Goal: Information Seeking & Learning: Check status

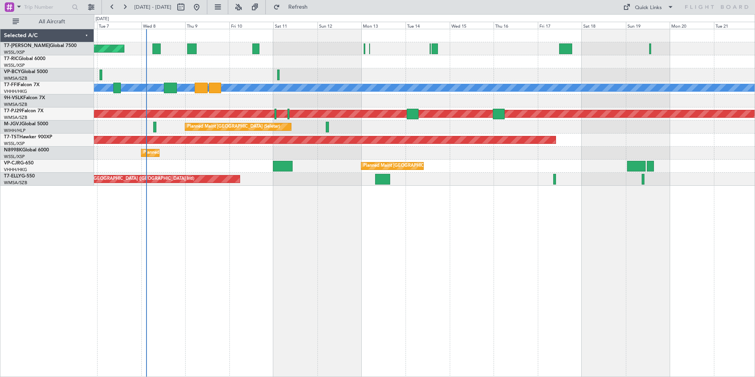
click at [188, 242] on div "Planned Maint [GEOGRAPHIC_DATA] (Seletar) Planned Maint Geneva ([GEOGRAPHIC_DAT…" at bounding box center [424, 203] width 661 height 348
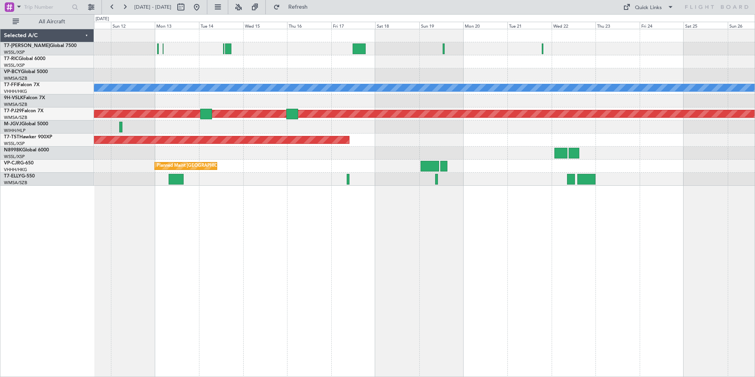
click at [282, 253] on div "Planned Maint Geneva (Cointrin) [PERSON_NAME] [PERSON_NAME] Planned Maint [GEOG…" at bounding box center [424, 203] width 661 height 348
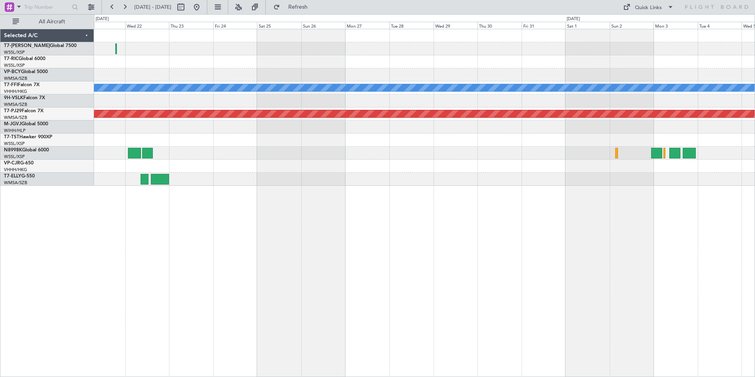
click at [118, 260] on div "Planned Maint Geneva (Cointrin) [PERSON_NAME] [PERSON_NAME] Planned Maint [GEOG…" at bounding box center [424, 203] width 661 height 348
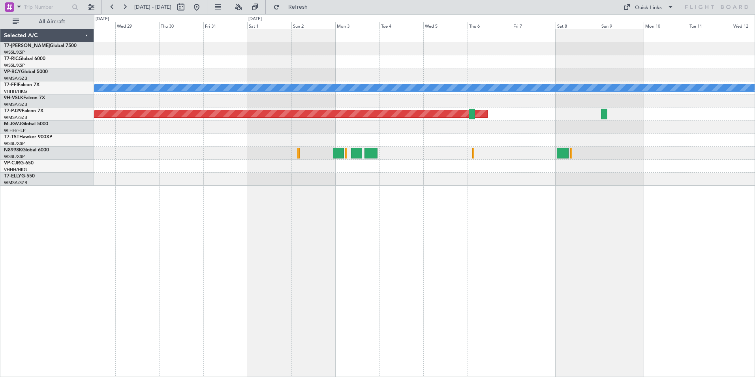
click at [245, 264] on div "Planned Maint Geneva (Cointrin) [PERSON_NAME] [PERSON_NAME] Planned Maint [GEOG…" at bounding box center [424, 203] width 661 height 348
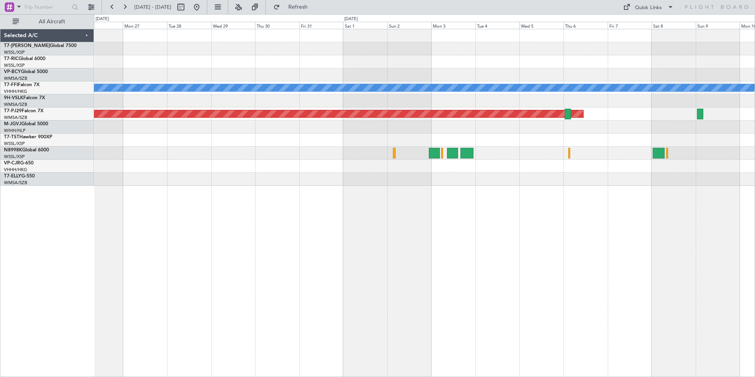
click at [288, 263] on div "Planned Maint Geneva (Cointrin) [PERSON_NAME] [PERSON_NAME] Planned Maint [GEOG…" at bounding box center [424, 203] width 661 height 348
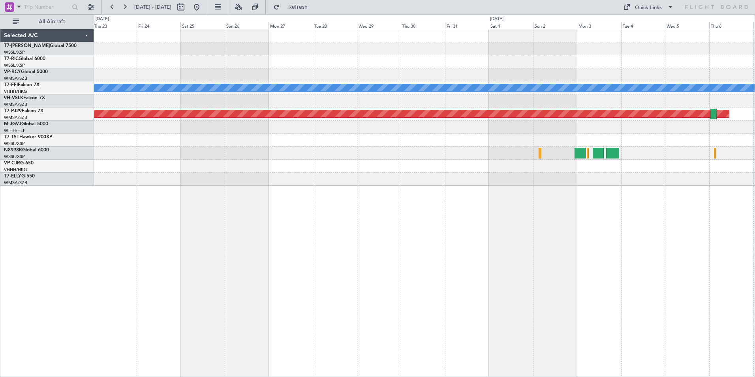
click at [336, 269] on div "Planned Maint Geneva (Cointrin) [PERSON_NAME] [PERSON_NAME] Planned Maint [GEOG…" at bounding box center [424, 203] width 661 height 348
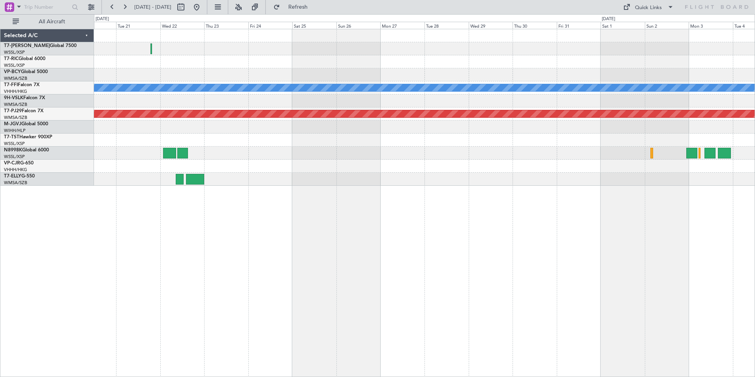
click at [369, 214] on div "Planned Maint Geneva (Cointrin) [PERSON_NAME] [PERSON_NAME] Planned Maint [GEOG…" at bounding box center [424, 203] width 661 height 348
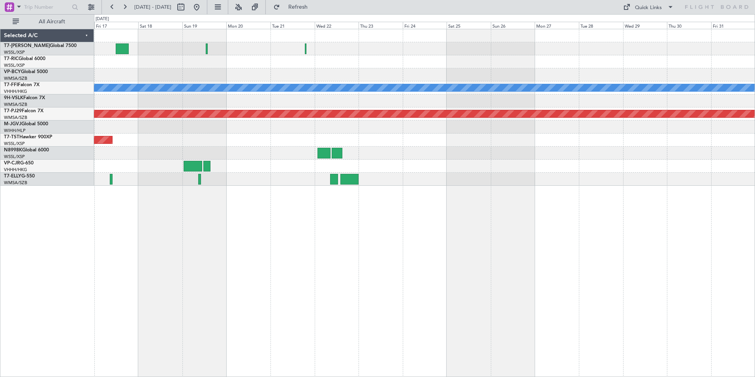
click at [403, 194] on div "Planned Maint Geneva (Cointrin) [PERSON_NAME] [PERSON_NAME] Planned Maint [GEOG…" at bounding box center [424, 203] width 661 height 348
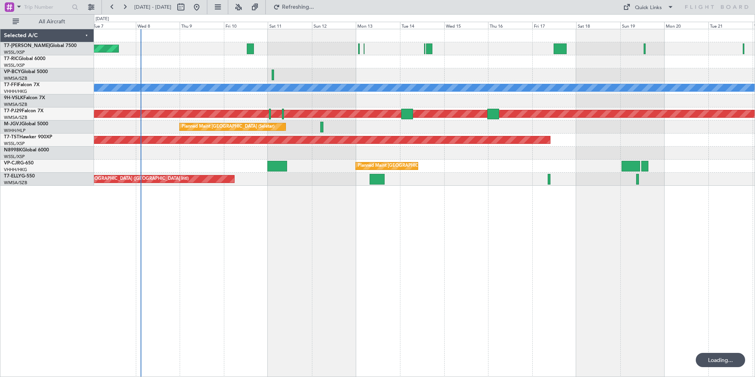
click at [630, 216] on div "Planned Maint [GEOGRAPHIC_DATA] (Seletar) Planned Maint Geneva ([GEOGRAPHIC_DAT…" at bounding box center [424, 203] width 661 height 348
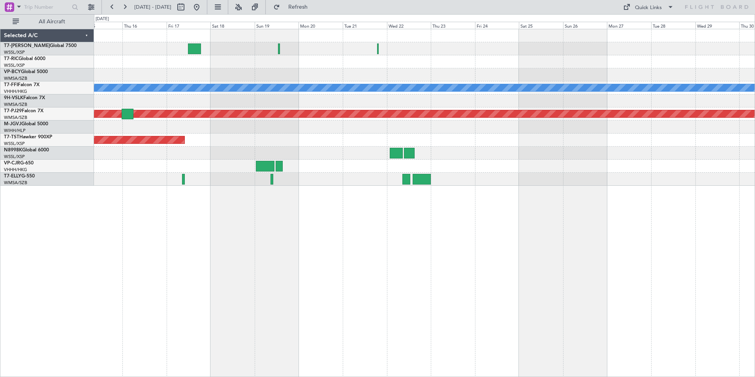
click at [190, 287] on div "Planned Maint Geneva (Cointrin) [PERSON_NAME] [PERSON_NAME] Planned Maint [GEOG…" at bounding box center [424, 203] width 661 height 348
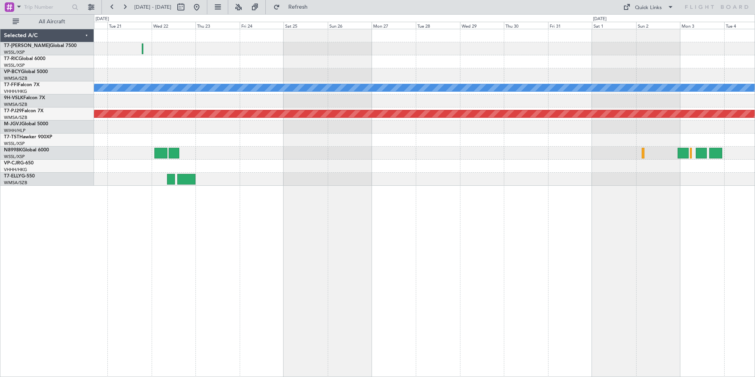
click at [262, 228] on div "Planned Maint Geneva (Cointrin) [PERSON_NAME] [PERSON_NAME] Planned Maint [GEOG…" at bounding box center [424, 203] width 661 height 348
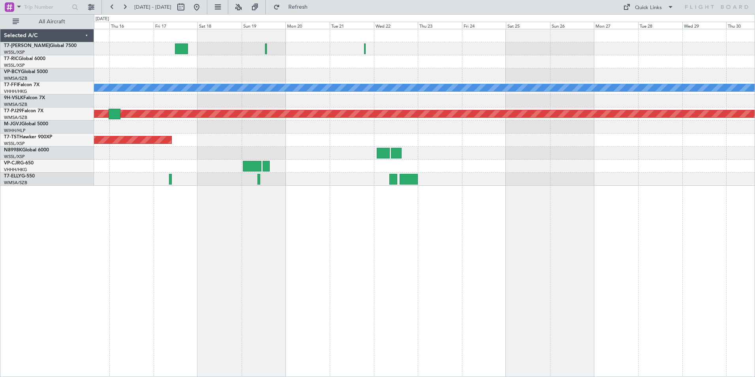
click at [486, 215] on div "Planned Maint Geneva (Cointrin) [PERSON_NAME] [PERSON_NAME] Planned Maint [GEOG…" at bounding box center [424, 203] width 661 height 348
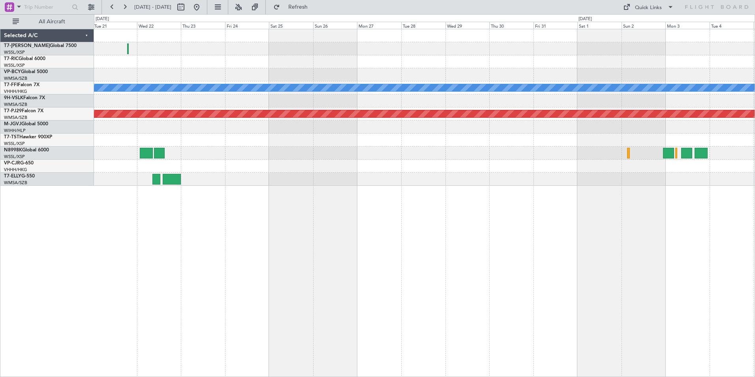
click at [346, 245] on div "Planned Maint Geneva (Cointrin) [PERSON_NAME] [PERSON_NAME] Planned Maint [GEOG…" at bounding box center [424, 203] width 661 height 348
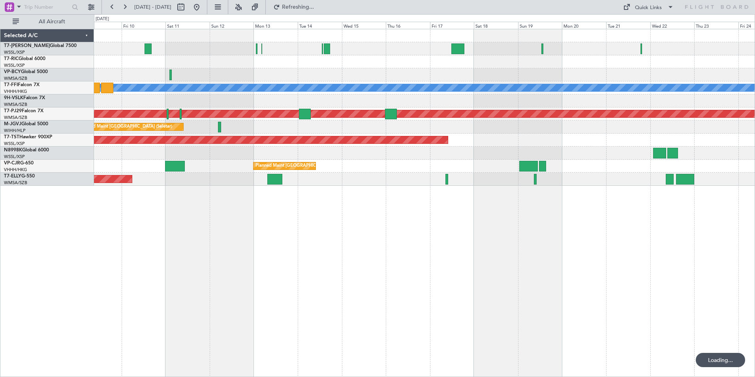
click at [735, 261] on div "Planned Maint [GEOGRAPHIC_DATA] (Seletar) Planned Maint Geneva ([GEOGRAPHIC_DAT…" at bounding box center [424, 203] width 661 height 348
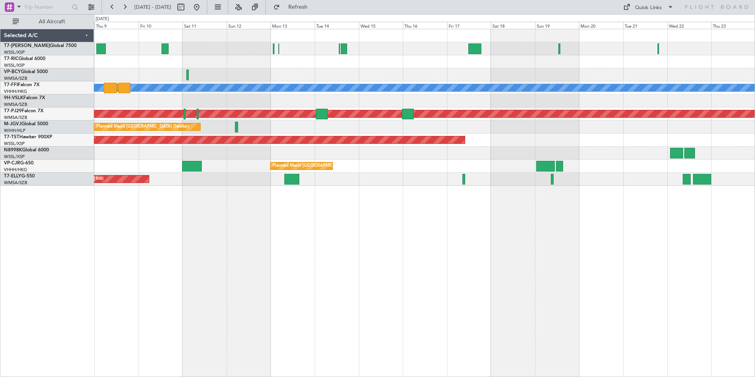
click at [287, 254] on div "Planned Maint [GEOGRAPHIC_DATA] (Seletar) Planned Maint Geneva ([GEOGRAPHIC_DAT…" at bounding box center [424, 203] width 661 height 348
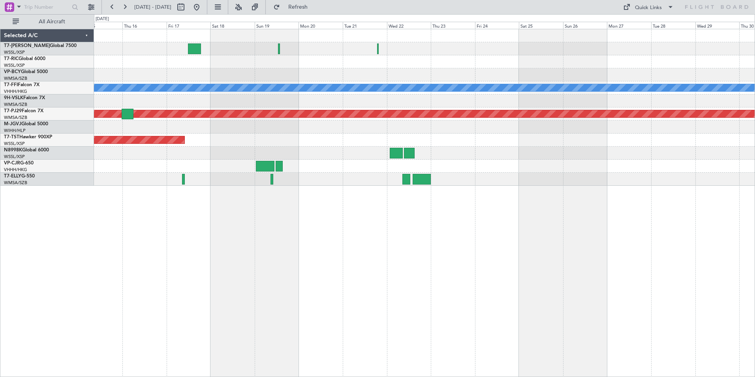
click at [243, 269] on div "Planned Maint Geneva (Cointrin) [PERSON_NAME] [PERSON_NAME] Planned Maint [GEOG…" at bounding box center [424, 203] width 661 height 348
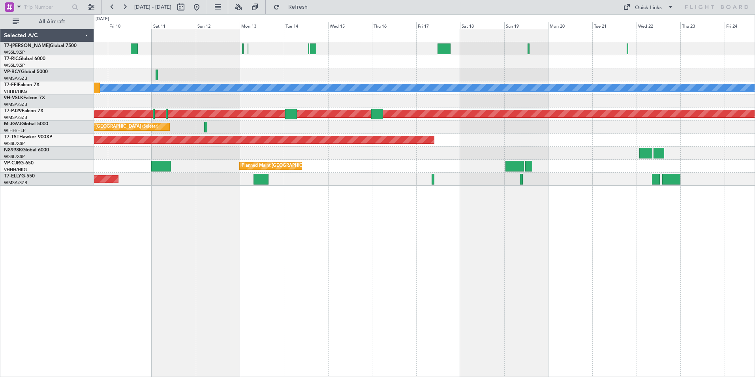
click at [496, 234] on div "Planned Maint [GEOGRAPHIC_DATA] (Seletar) Planned Maint Geneva ([GEOGRAPHIC_DAT…" at bounding box center [424, 203] width 661 height 348
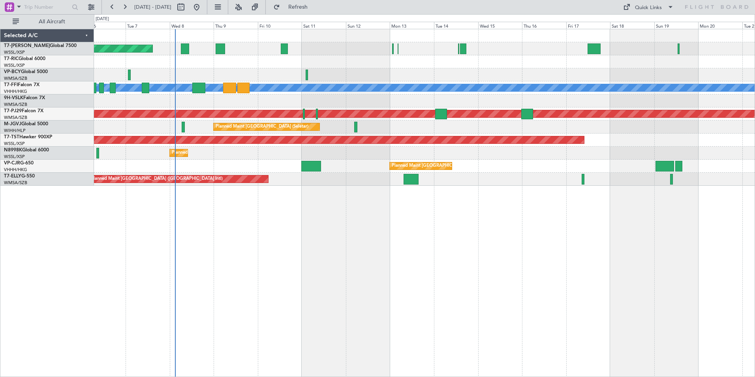
click at [367, 241] on div "Planned Maint [GEOGRAPHIC_DATA] (Seletar) Planned Maint Geneva ([GEOGRAPHIC_DAT…" at bounding box center [424, 203] width 661 height 348
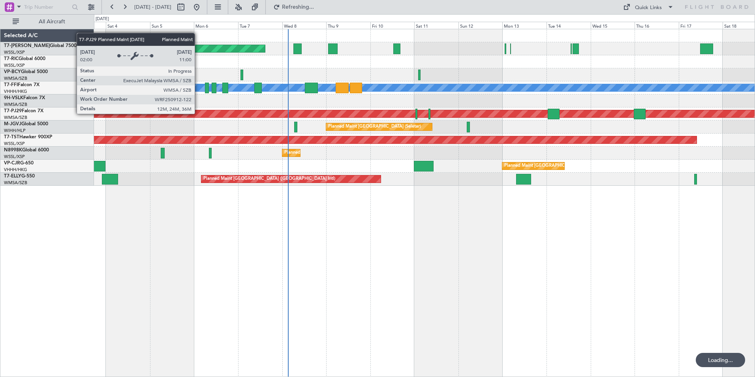
click at [288, 208] on div "Planned Maint [GEOGRAPHIC_DATA] (Seletar) Planned Maint Geneva ([GEOGRAPHIC_DAT…" at bounding box center [424, 203] width 661 height 348
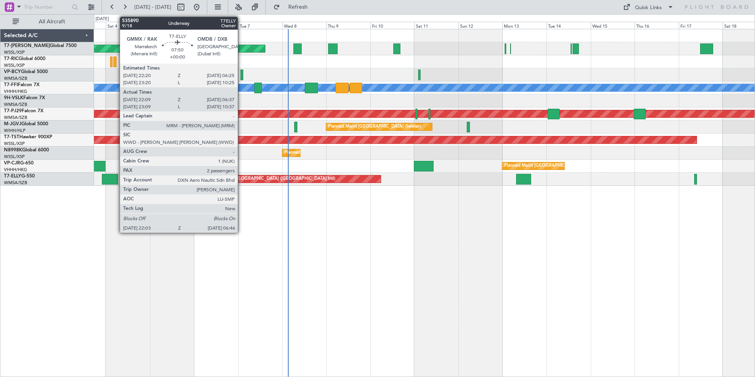
click at [115, 178] on div at bounding box center [110, 179] width 16 height 11
